Goal: Complete application form

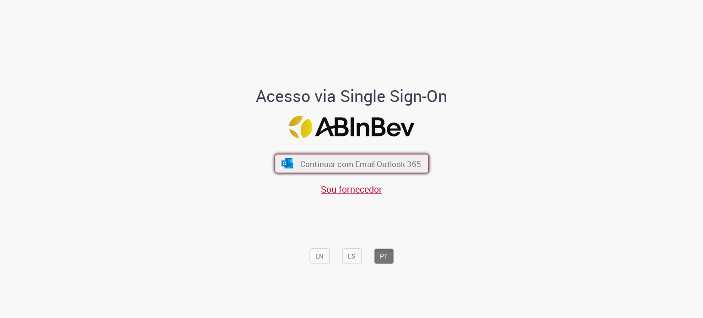
click at [340, 161] on span "Continuar com Email Outlook 365" at bounding box center [360, 163] width 121 height 11
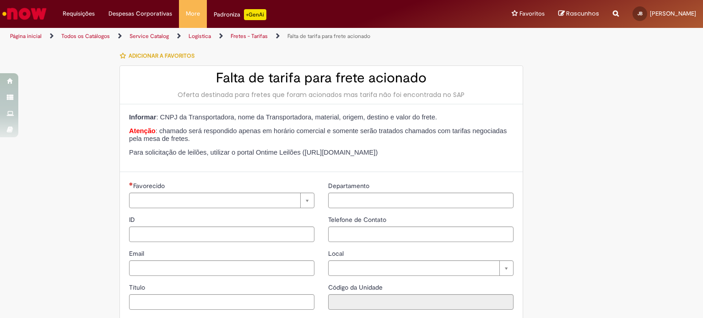
type input "**********"
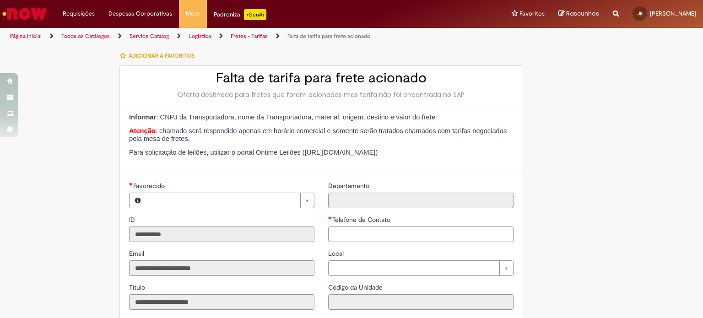
type input "**********"
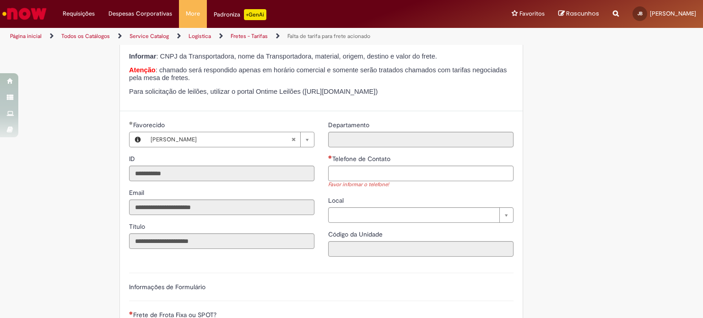
scroll to position [25, 0]
